Goal: Ask a question: Seek information or help from site administrators or community

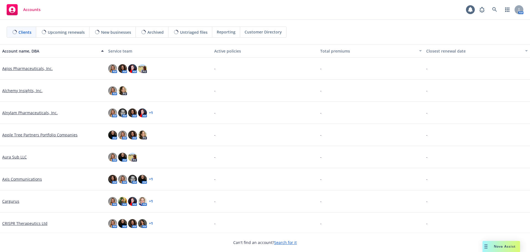
click at [506, 249] on div "Nova Assist" at bounding box center [502, 246] width 38 height 11
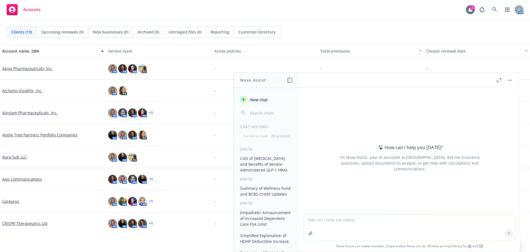
click at [410, 226] on textarea at bounding box center [410, 226] width 212 height 25
type textarea "What is BionTech's medical contribution for their health insurance plans"
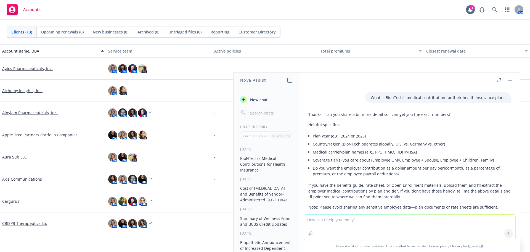
click at [387, 222] on textarea at bounding box center [410, 226] width 212 height 25
type textarea "2025 US health insurance plans, PPO and HDHP"
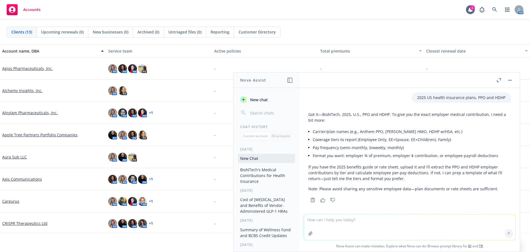
scroll to position [139, 0]
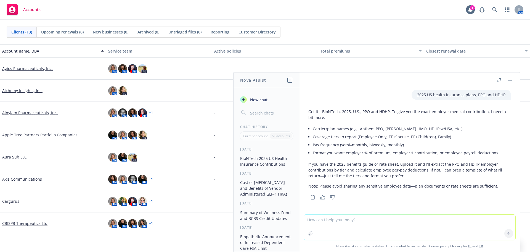
click at [439, 220] on textarea at bounding box center [410, 226] width 212 height 25
type textarea "$"
type textarea "% of premium"
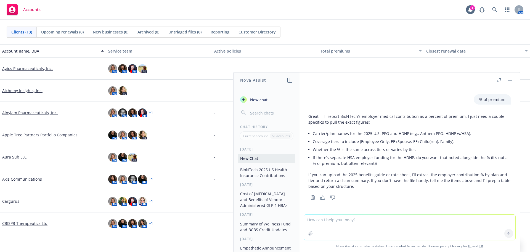
scroll to position [252, 0]
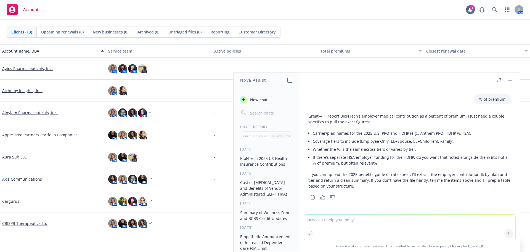
click at [368, 224] on textarea at bounding box center [410, 226] width 212 height 25
type textarea "w"
type textarea "i"
type textarea "i am an employer in Prudential's Insurope pooling product, what are the pros an…"
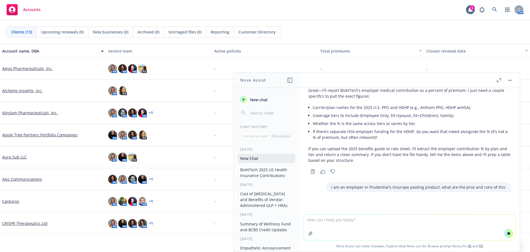
scroll to position [255, 0]
